Goal: Information Seeking & Learning: Understand process/instructions

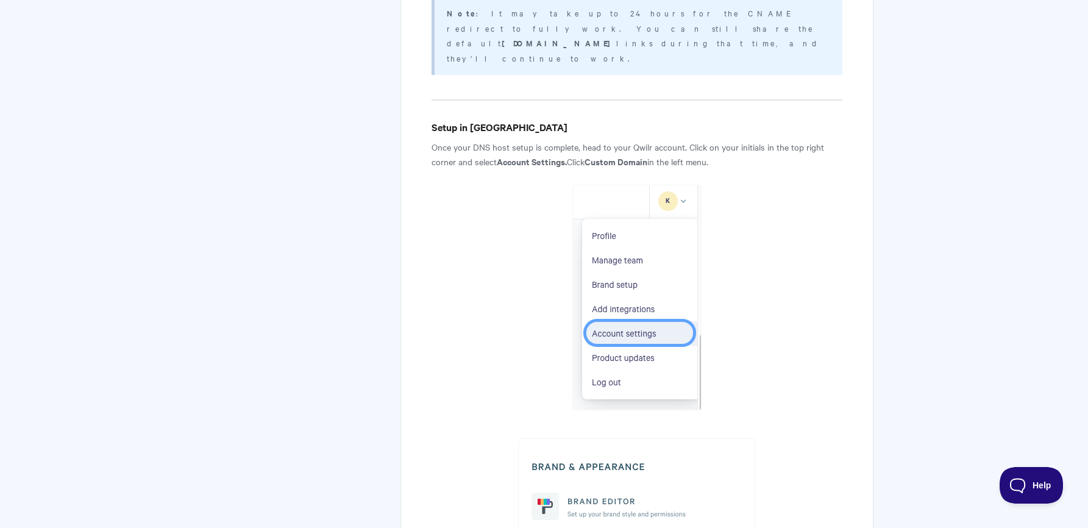
scroll to position [1300, 0]
click at [23, 31] on body "Toggle Navigation Home Getting Started Creating & Editing Pages Sharing & Analy…" at bounding box center [544, 281] width 1088 height 3162
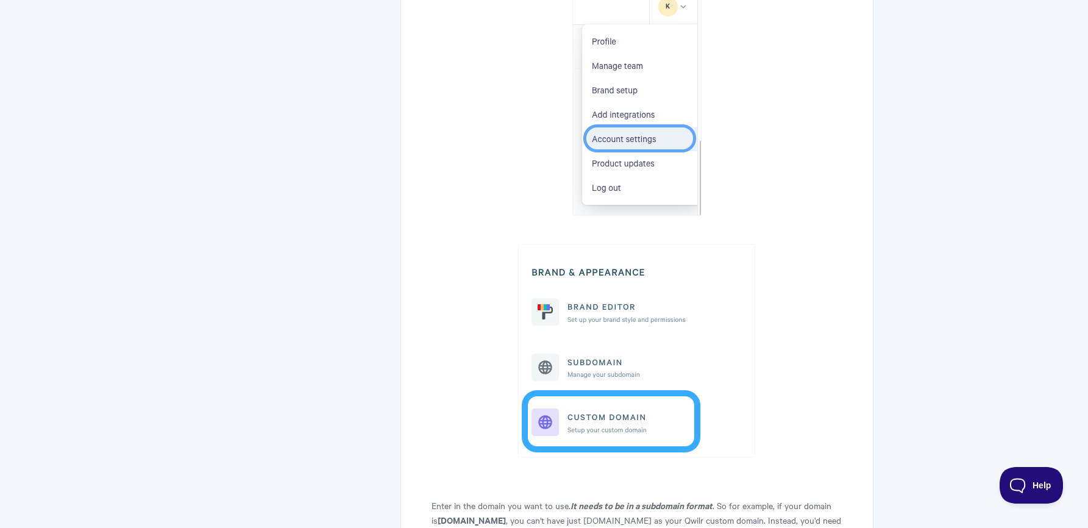
scroll to position [1463, 0]
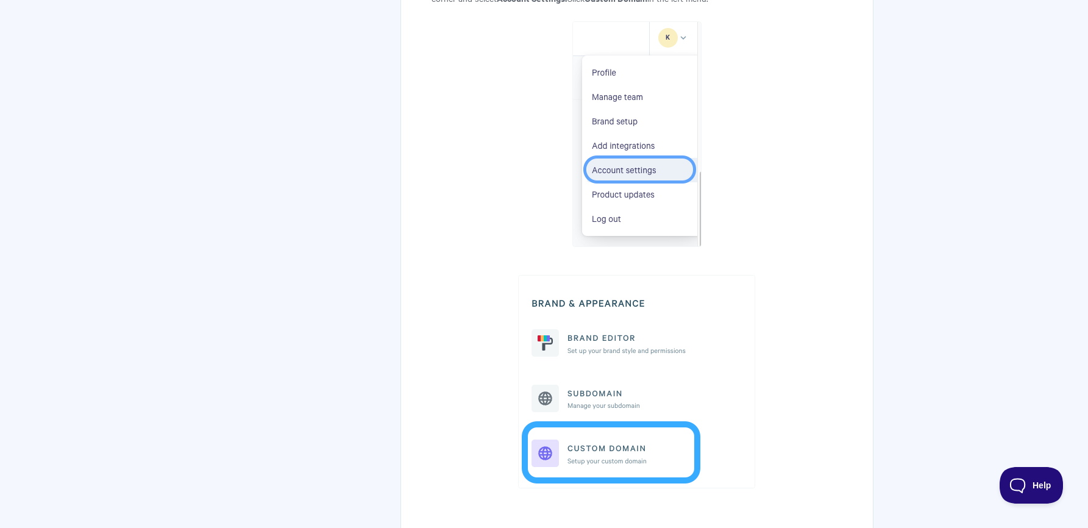
click at [583, 275] on img at bounding box center [636, 381] width 237 height 213
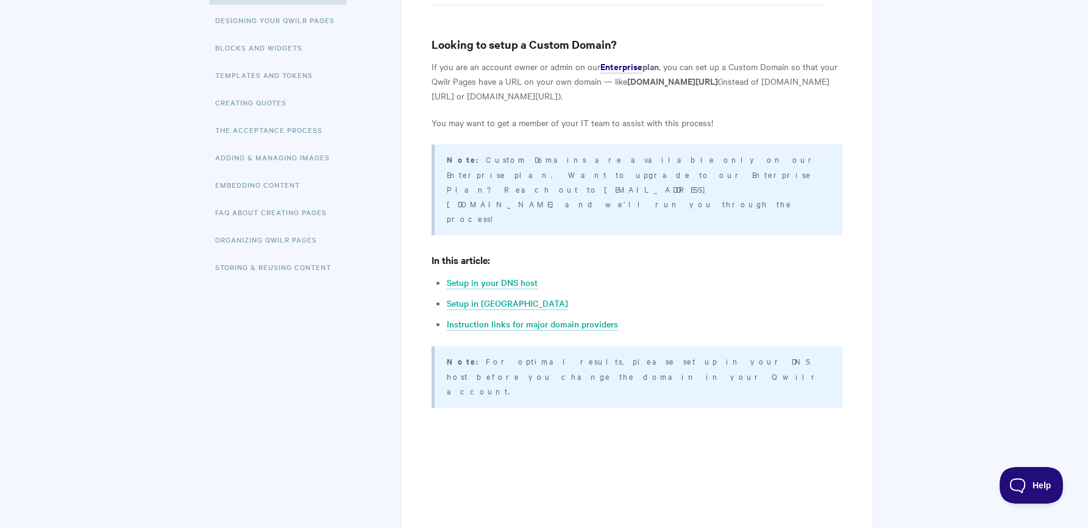
scroll to position [134, 0]
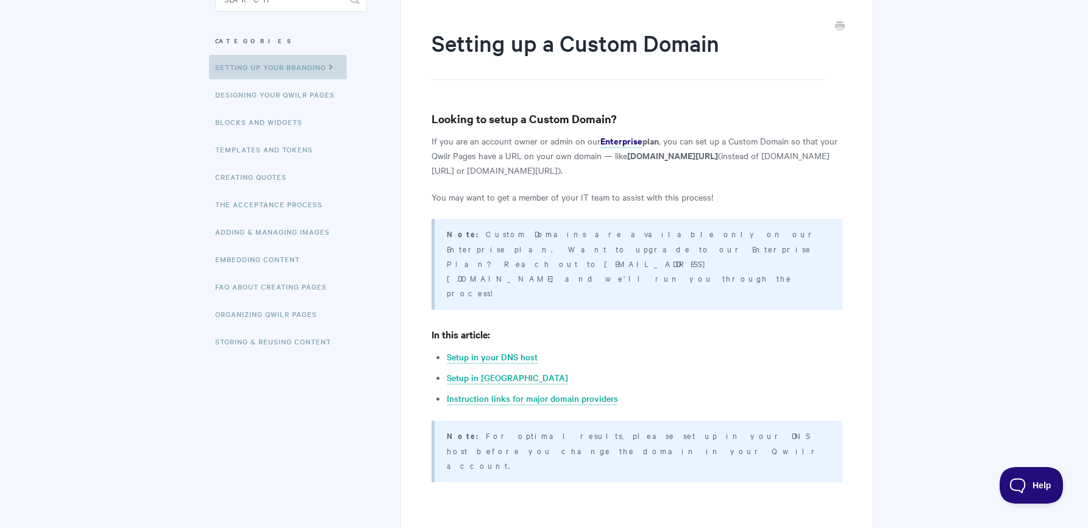
click at [235, 59] on link "Setting up your Branding" at bounding box center [278, 67] width 138 height 24
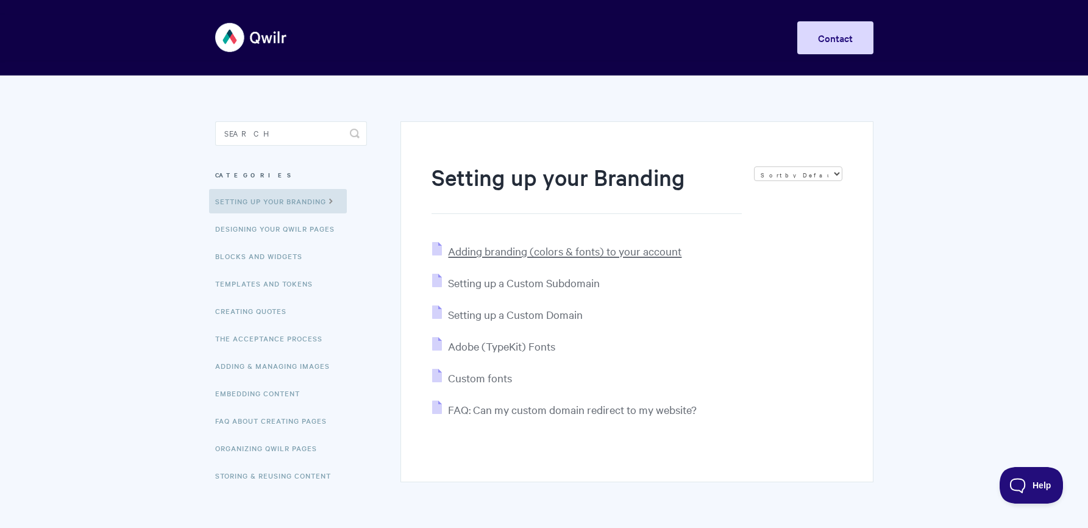
click at [482, 256] on span "Adding branding (colors & fonts) to your account" at bounding box center [564, 251] width 233 height 14
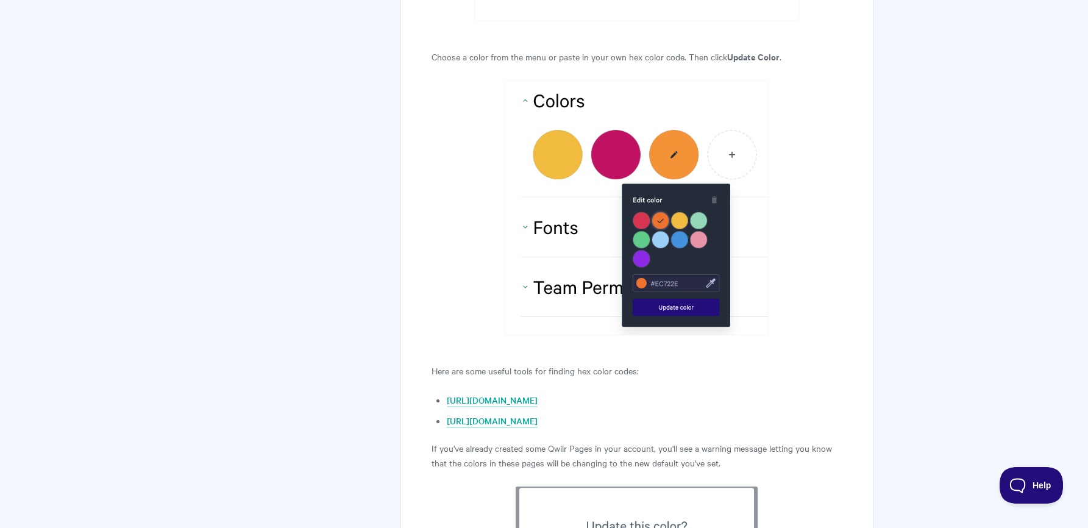
scroll to position [2438, 0]
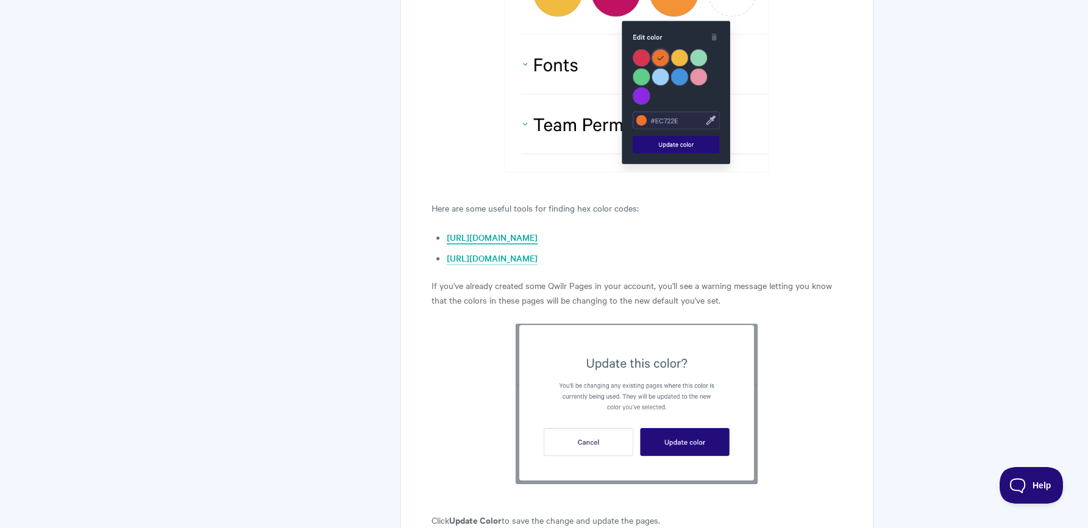
click at [500, 238] on link "[URL][DOMAIN_NAME]" at bounding box center [492, 237] width 91 height 13
